Goal: Transaction & Acquisition: Purchase product/service

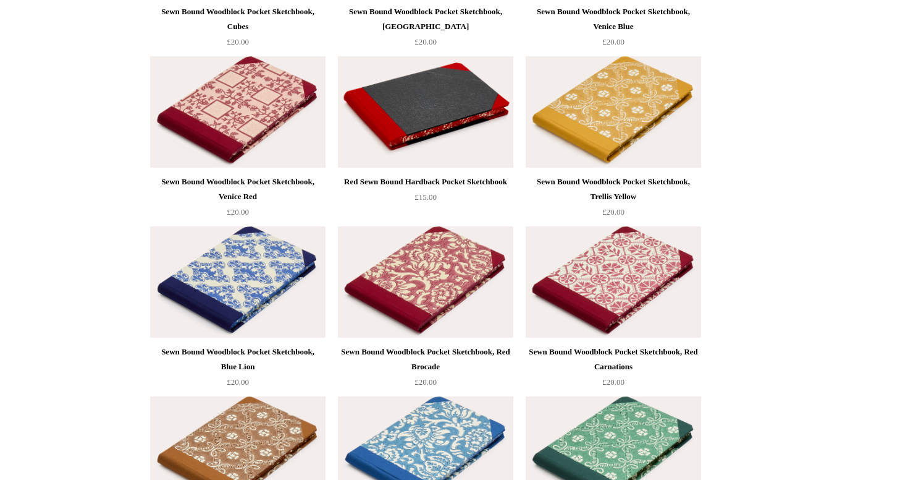
scroll to position [561, 0]
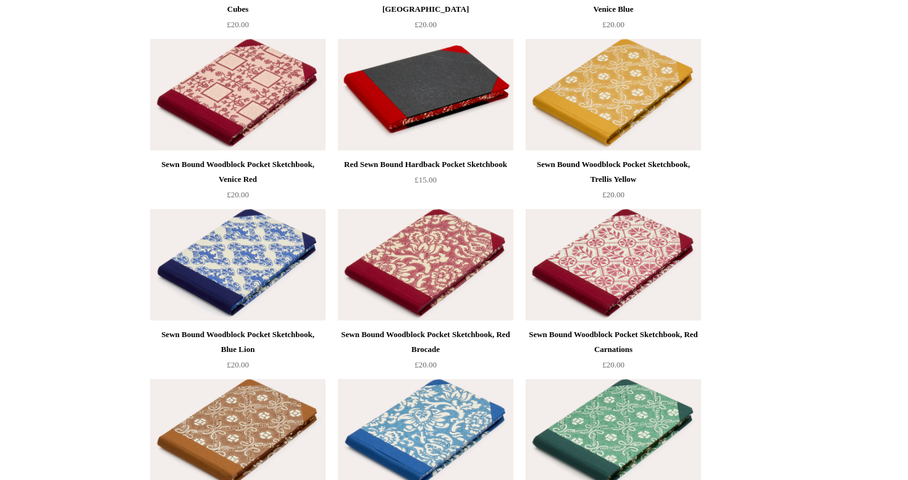
click at [267, 262] on img at bounding box center [237, 264] width 175 height 111
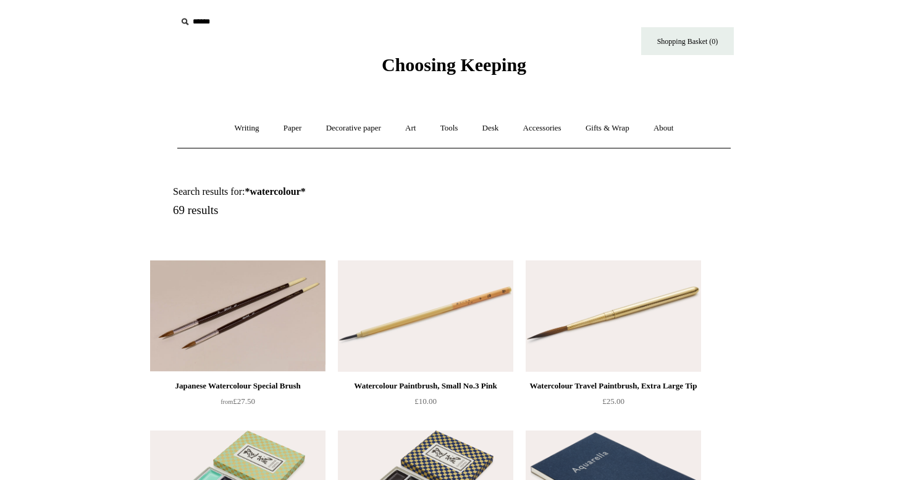
scroll to position [1, 0]
